Goal: Task Accomplishment & Management: Complete application form

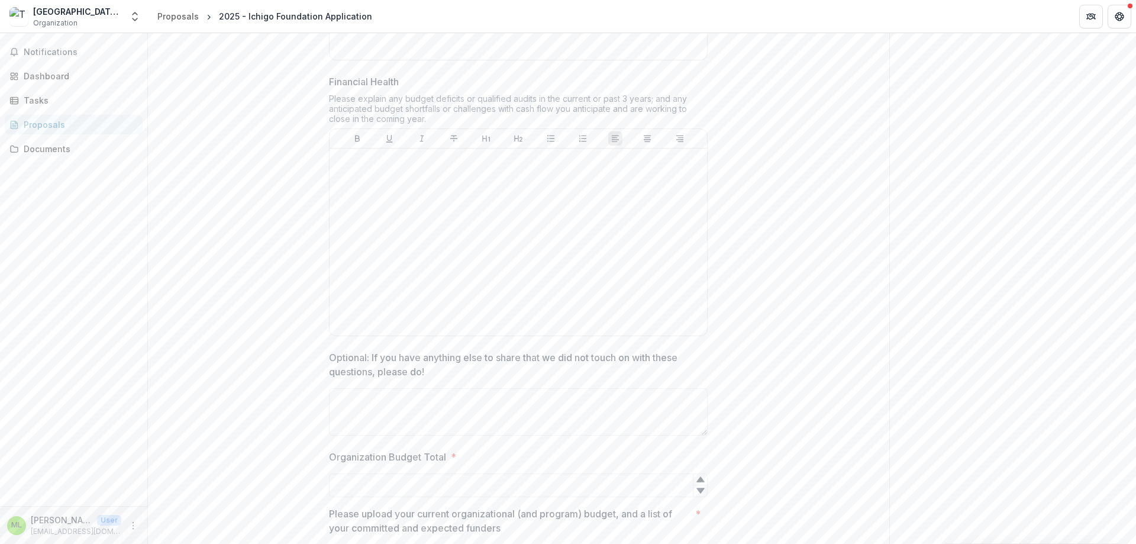
scroll to position [1517, 0]
click at [468, 231] on div at bounding box center [518, 244] width 368 height 178
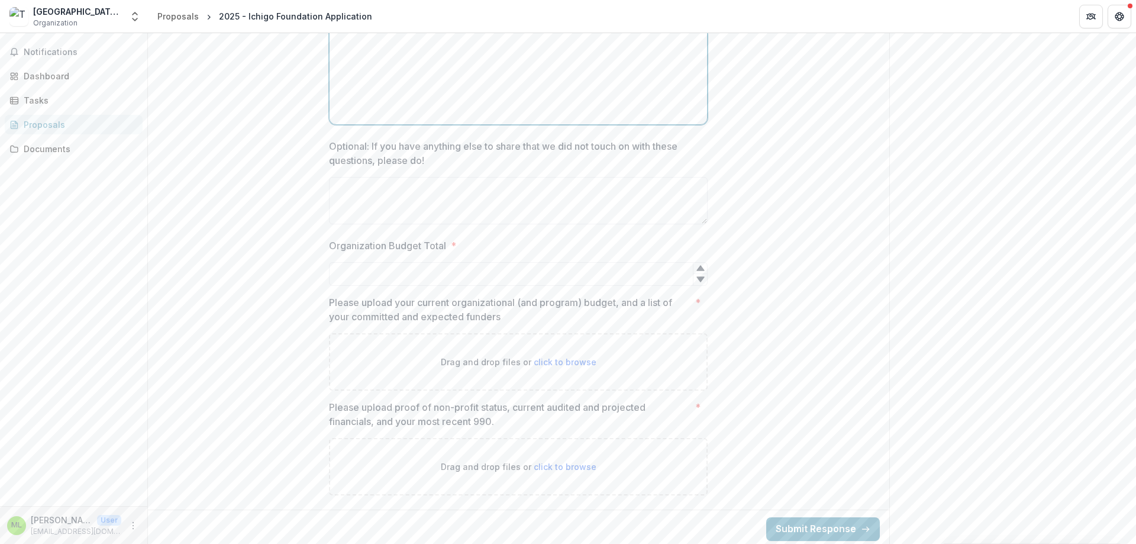
scroll to position [1734, 0]
click at [358, 206] on textarea "Optional: If you have anything else to share that we did not touch on with thes…" at bounding box center [518, 196] width 379 height 47
drag, startPoint x: 409, startPoint y: 292, endPoint x: 453, endPoint y: 303, distance: 45.1
click at [453, 303] on p "Please upload your current organizational (and program) budget, and a list of y…" at bounding box center [510, 305] width 362 height 28
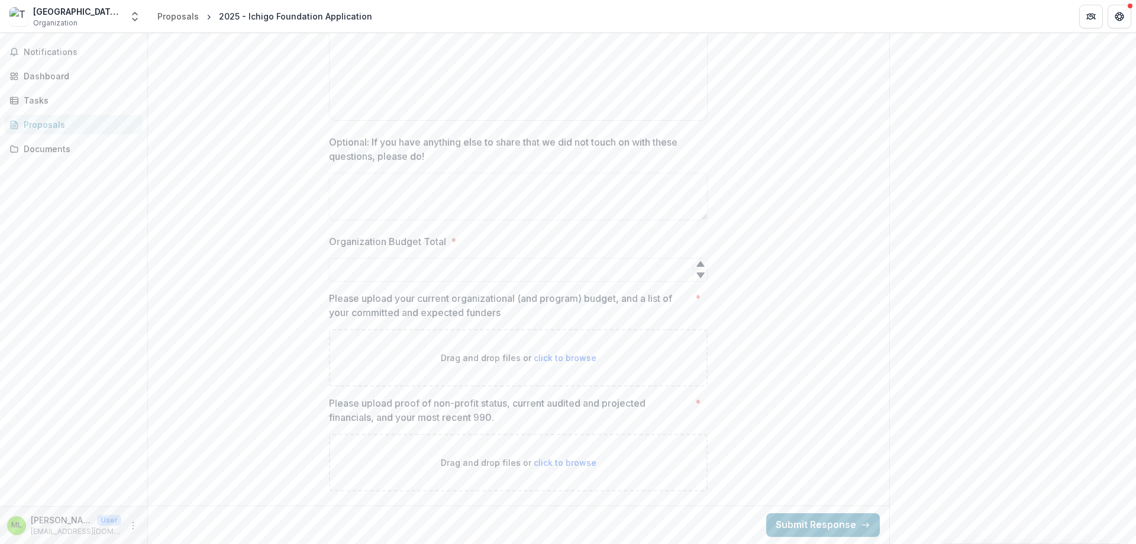
click at [518, 305] on p "Please upload your current organizational (and program) budget, and a list of y…" at bounding box center [510, 305] width 362 height 28
drag, startPoint x: 521, startPoint y: 310, endPoint x: 520, endPoint y: 295, distance: 15.4
click at [520, 295] on p "Please upload your current organizational (and program) budget, and a list of y…" at bounding box center [510, 305] width 362 height 28
drag, startPoint x: 520, startPoint y: 295, endPoint x: 528, endPoint y: 313, distance: 19.6
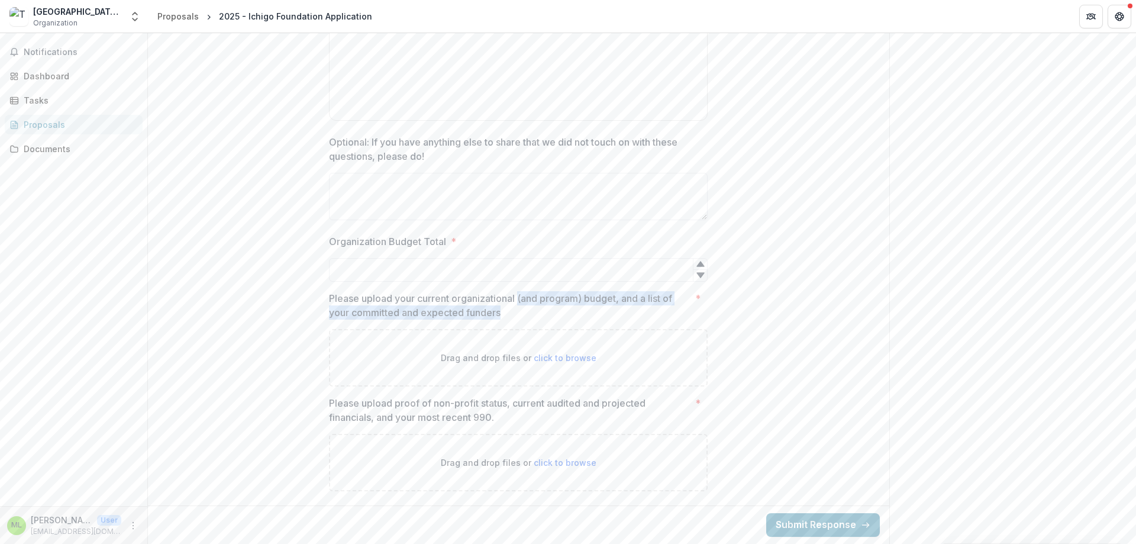
click at [528, 313] on p "Please upload your current organizational (and program) budget, and a list of y…" at bounding box center [510, 305] width 362 height 28
click at [532, 314] on p "Please upload your current organizational (and program) budget, and a list of y…" at bounding box center [510, 305] width 362 height 28
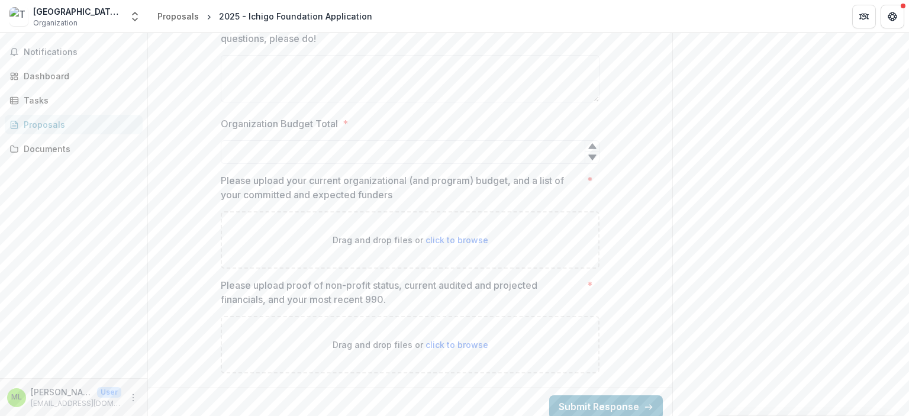
scroll to position [1857, 0]
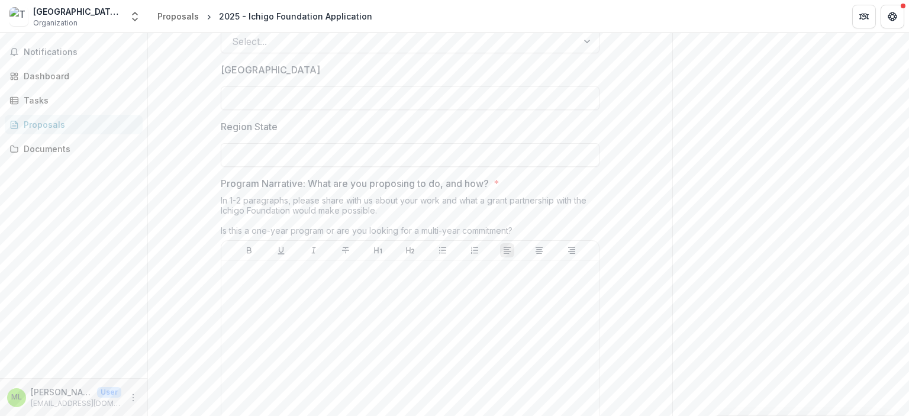
scroll to position [338, 0]
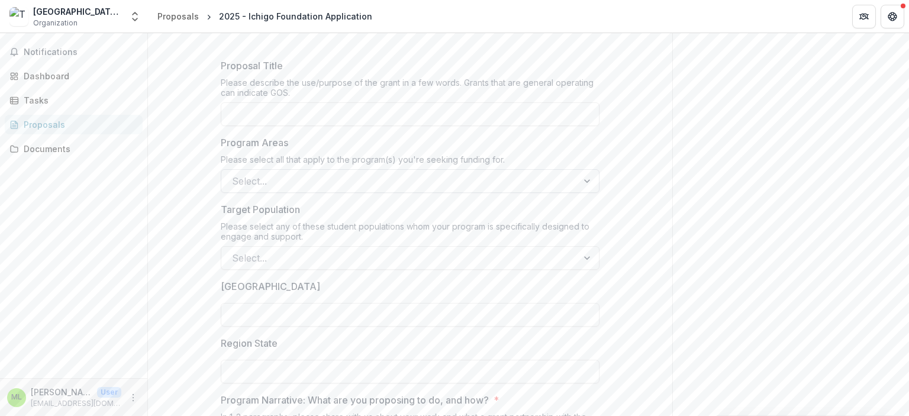
click at [349, 182] on div at bounding box center [399, 181] width 335 height 17
click at [333, 174] on div at bounding box center [399, 181] width 335 height 17
